Goal: Task Accomplishment & Management: Complete application form

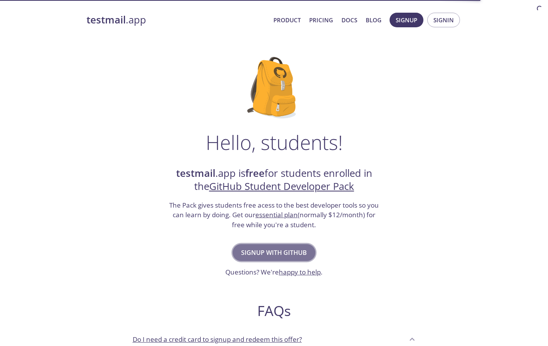
click at [267, 251] on span "Signup with GitHub" at bounding box center [274, 252] width 66 height 11
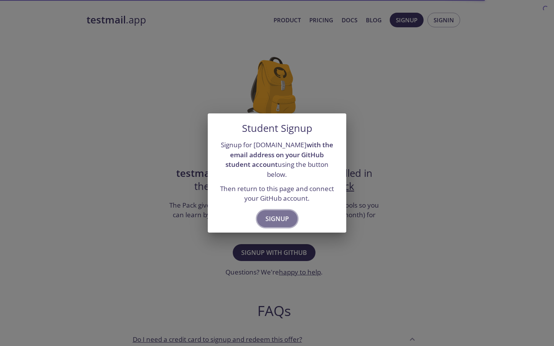
click at [275, 213] on span "Signup" at bounding box center [276, 218] width 23 height 11
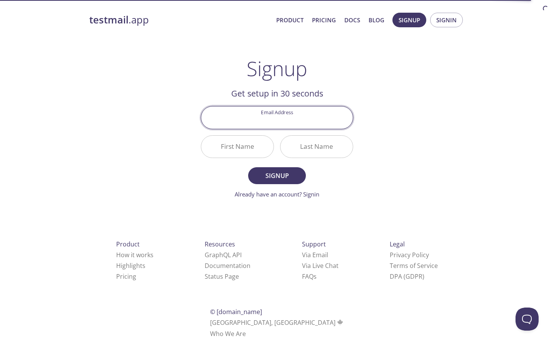
click at [269, 113] on input "Email Address" at bounding box center [277, 118] width 152 height 22
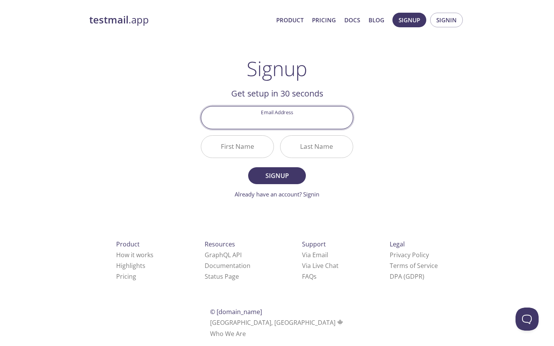
type input "[EMAIL_ADDRESS][DOMAIN_NAME]"
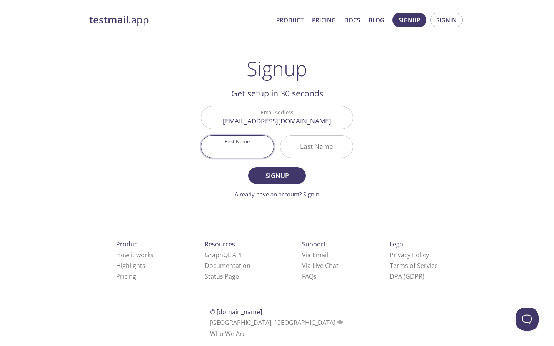
click at [242, 138] on input "First Name" at bounding box center [237, 147] width 72 height 22
type input "[DEMOGRAPHIC_DATA]"
type input "[PERSON_NAME]"
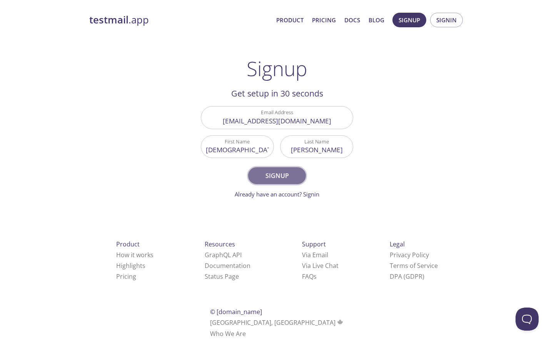
click at [286, 181] on span "Signup" at bounding box center [277, 175] width 41 height 11
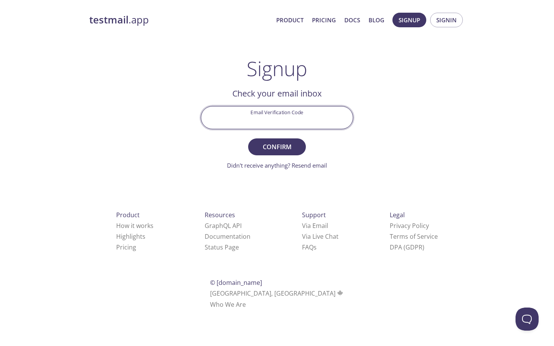
click at [276, 121] on input "Email Verification Code" at bounding box center [277, 118] width 152 height 22
paste input "x = [0,1,2,3,4,5,6] f = [4,7,11,14,13,8,3] n = sum(f) p = [] for fi in f: p.app…"
type input "x = [0,1,2,3,4,5,6] f = [4,7,11,14,13,8,3] n = sum(f) p = [] for fi in f: p.app…"
click at [275, 120] on input "x = [0,1,2,3,4,5,6] f = [4,7,11,14,13,8,3] n = sum(f) p = [] for fi in f: p.app…" at bounding box center [277, 118] width 152 height 22
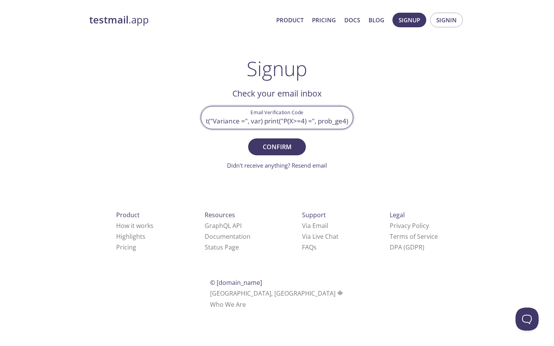
click at [275, 120] on input "x = [0,1,2,3,4,5,6] f = [4,7,11,14,13,8,3] n = sum(f) p = [] for fi in f: p.app…" at bounding box center [277, 118] width 152 height 22
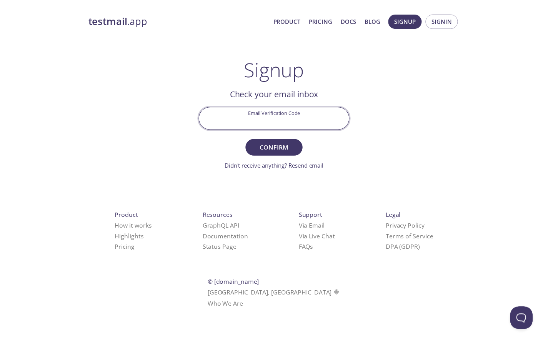
scroll to position [0, 0]
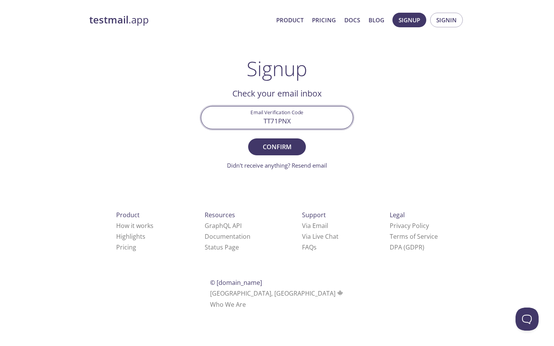
type input "TT71PNX"
click at [248, 138] on button "Confirm" at bounding box center [277, 146] width 58 height 17
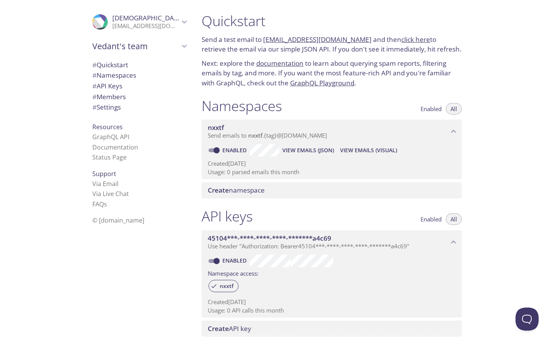
click at [224, 50] on p "Send a test email to [EMAIL_ADDRESS][DOMAIN_NAME] and then click here to retrie…" at bounding box center [332, 45] width 260 height 20
drag, startPoint x: 224, startPoint y: 50, endPoint x: 284, endPoint y: 51, distance: 60.0
click at [284, 51] on p "Send a test email to [EMAIL_ADDRESS][DOMAIN_NAME] and then click here to retrie…" at bounding box center [332, 45] width 260 height 20
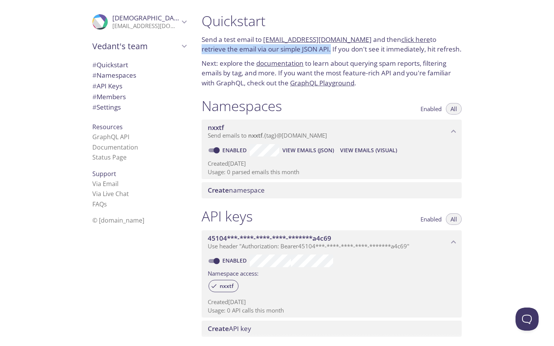
drag, startPoint x: 284, startPoint y: 51, endPoint x: 422, endPoint y: 37, distance: 138.8
click at [422, 37] on p "Send a test email to [EMAIL_ADDRESS][DOMAIN_NAME] and then click here to retrie…" at bounding box center [332, 45] width 260 height 20
click at [255, 48] on p "Send a test email to [EMAIL_ADDRESS][DOMAIN_NAME] and then click here to retrie…" at bounding box center [332, 45] width 260 height 20
drag, startPoint x: 255, startPoint y: 48, endPoint x: 311, endPoint y: 47, distance: 55.8
click at [311, 47] on p "Send a test email to [EMAIL_ADDRESS][DOMAIN_NAME] and then click here to retrie…" at bounding box center [332, 45] width 260 height 20
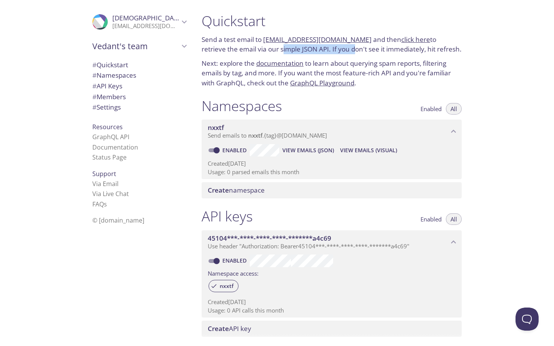
click at [311, 47] on p "Send a test email to [EMAIL_ADDRESS][DOMAIN_NAME] and then click here to retrie…" at bounding box center [332, 45] width 260 height 20
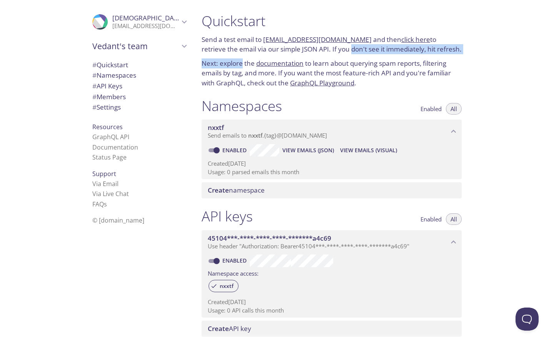
drag, startPoint x: 311, startPoint y: 47, endPoint x: 235, endPoint y: 61, distance: 77.6
click at [235, 61] on div "Quickstart Send a test email to [EMAIL_ADDRESS][DOMAIN_NAME] and then click her…" at bounding box center [331, 50] width 272 height 85
click at [235, 61] on p "Next: explore the documentation to learn about querying spam reports, filtering…" at bounding box center [332, 73] width 260 height 30
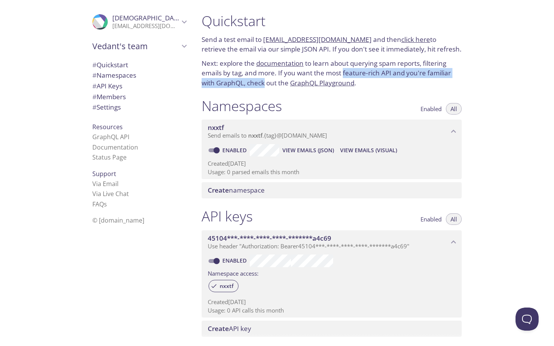
drag, startPoint x: 265, startPoint y: 82, endPoint x: 344, endPoint y: 78, distance: 78.2
click at [344, 78] on p "Next: explore the documentation to learn about querying spam reports, filtering…" at bounding box center [332, 73] width 260 height 30
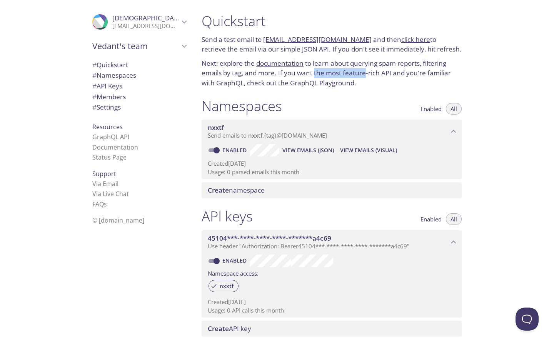
drag, startPoint x: 344, startPoint y: 78, endPoint x: 320, endPoint y: 73, distance: 23.6
click at [320, 73] on p "Next: explore the documentation to learn about querying spam reports, filtering…" at bounding box center [332, 73] width 260 height 30
click at [243, 170] on p "Usage: 0 parsed emails this month" at bounding box center [332, 172] width 248 height 8
drag, startPoint x: 243, startPoint y: 170, endPoint x: 253, endPoint y: 175, distance: 11.4
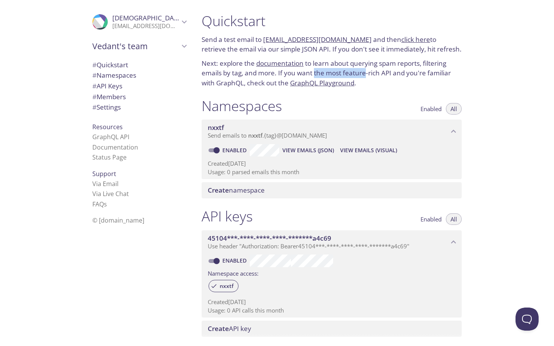
click at [253, 175] on p "Usage: 0 parsed emails this month" at bounding box center [332, 172] width 248 height 8
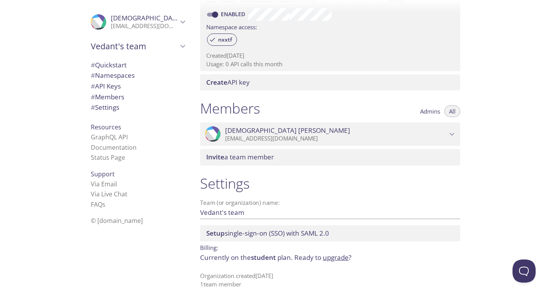
scroll to position [246, 0]
